Goal: Obtain resource: Download file/media

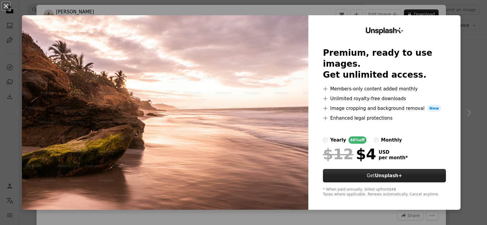
scroll to position [91, 0]
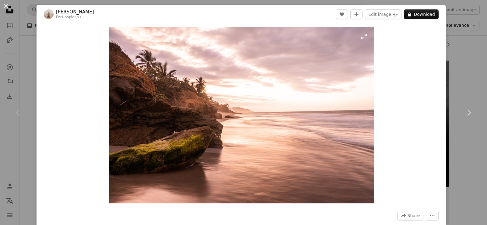
click at [365, 39] on img "Zoom in on this image" at bounding box center [241, 115] width 265 height 177
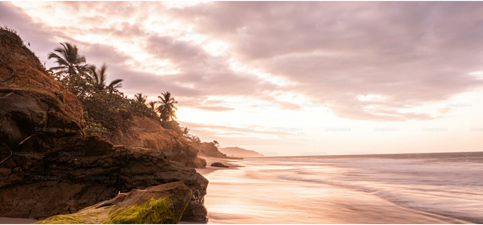
scroll to position [47, 0]
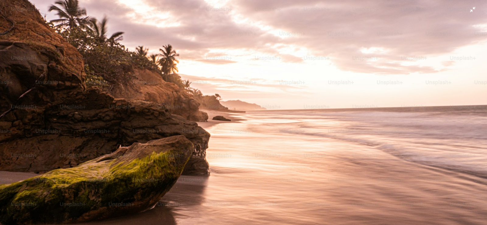
click at [377, 102] on img "Zoom out on this image" at bounding box center [244, 114] width 488 height 325
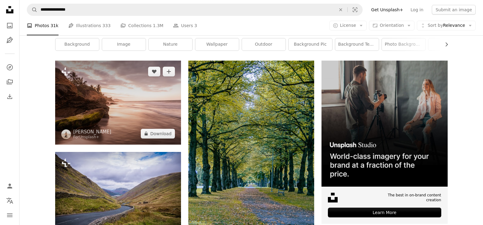
click at [112, 116] on img at bounding box center [118, 103] width 126 height 84
